Goal: Transaction & Acquisition: Purchase product/service

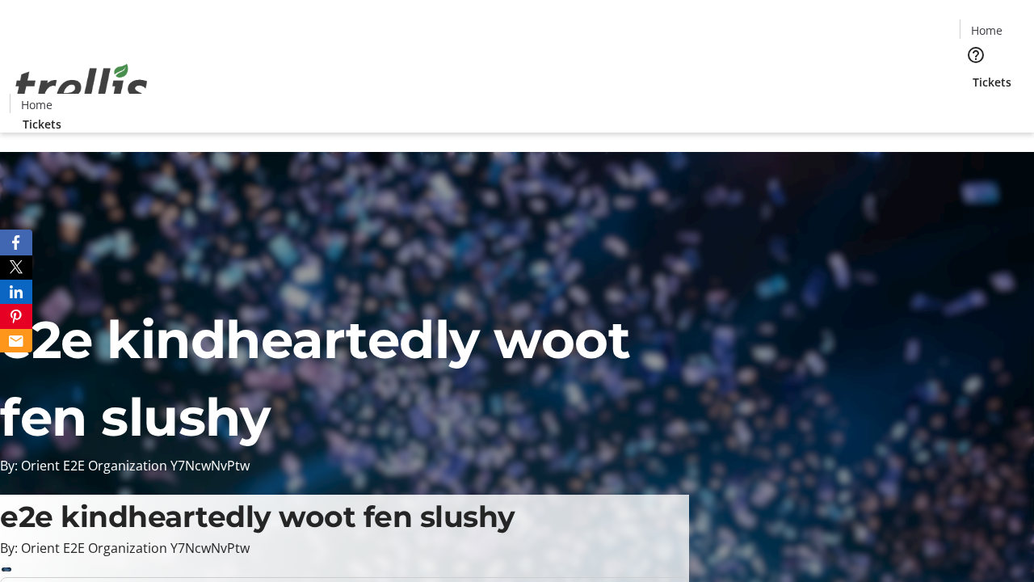
click at [973, 74] on span "Tickets" at bounding box center [992, 82] width 39 height 17
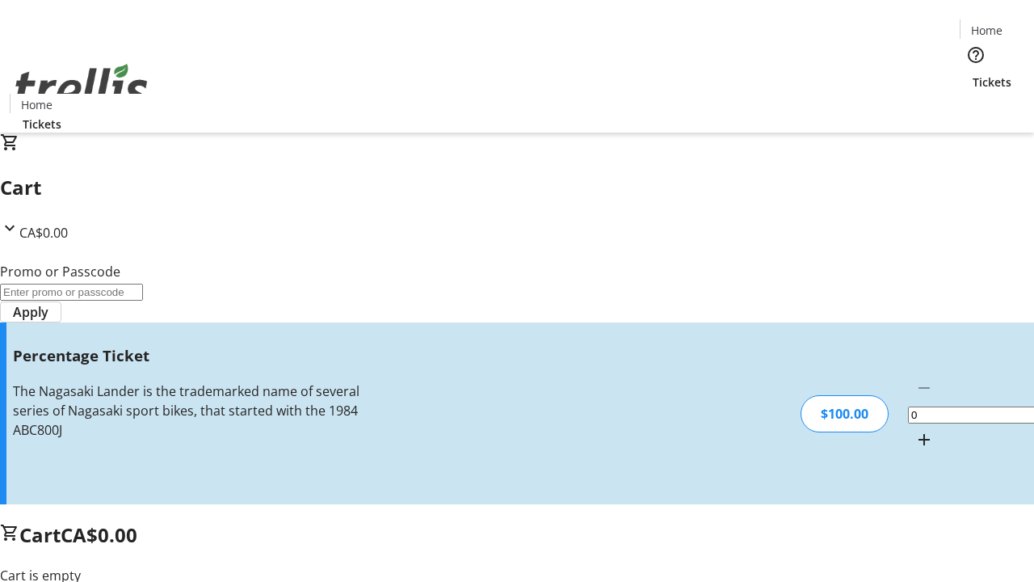
click at [914, 430] on mat-icon "Increment by one" at bounding box center [923, 439] width 19 height 19
type input "1"
type input "BAR"
